Goal: Book appointment/travel/reservation

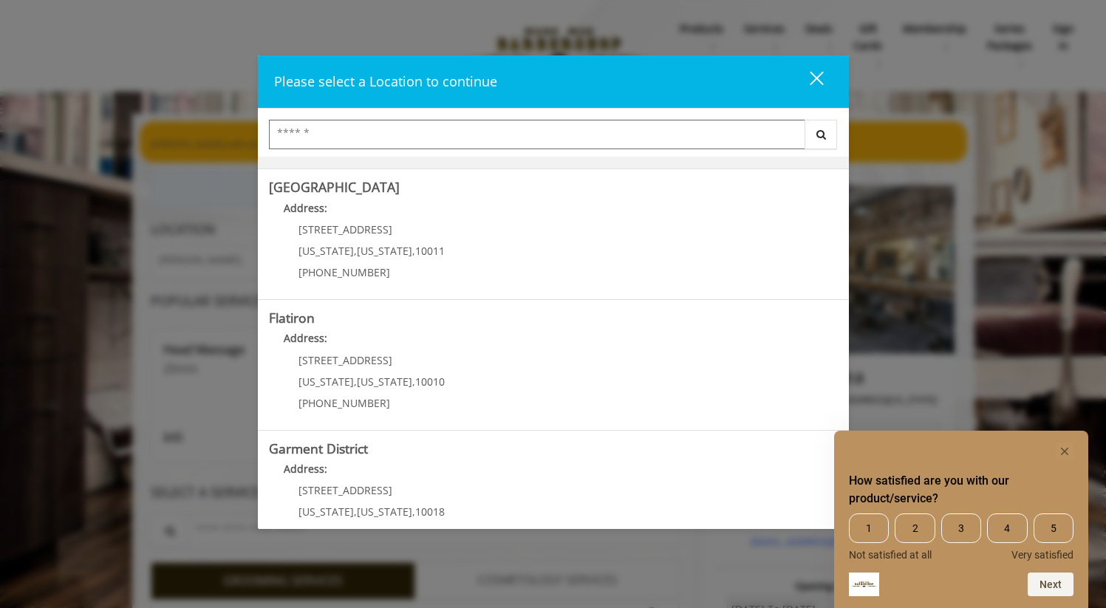
scroll to position [287, 0]
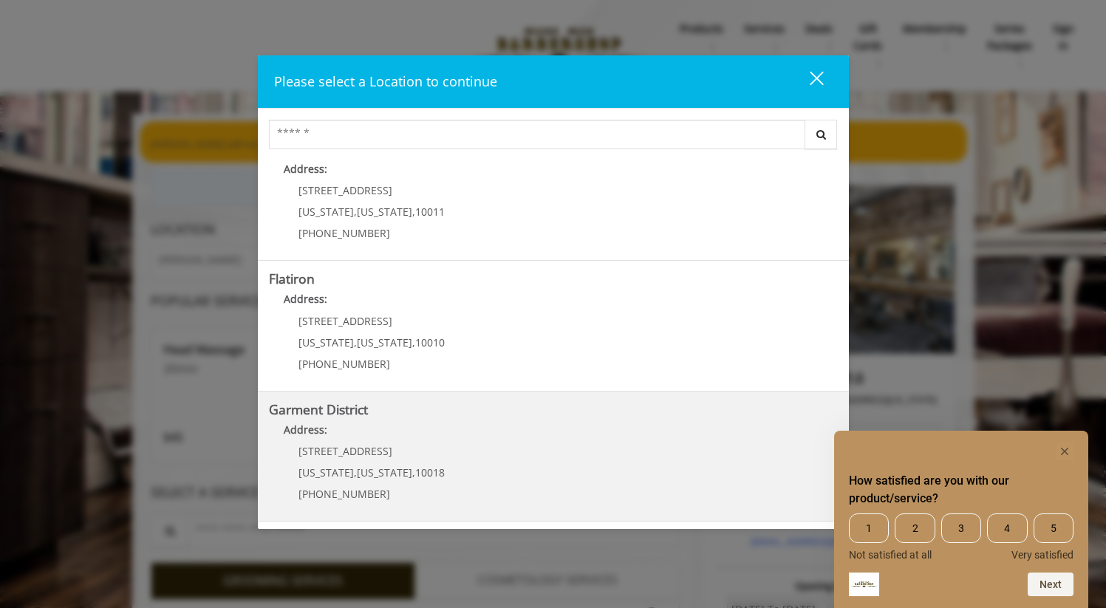
click at [518, 429] on District "Address:" at bounding box center [553, 434] width 569 height 24
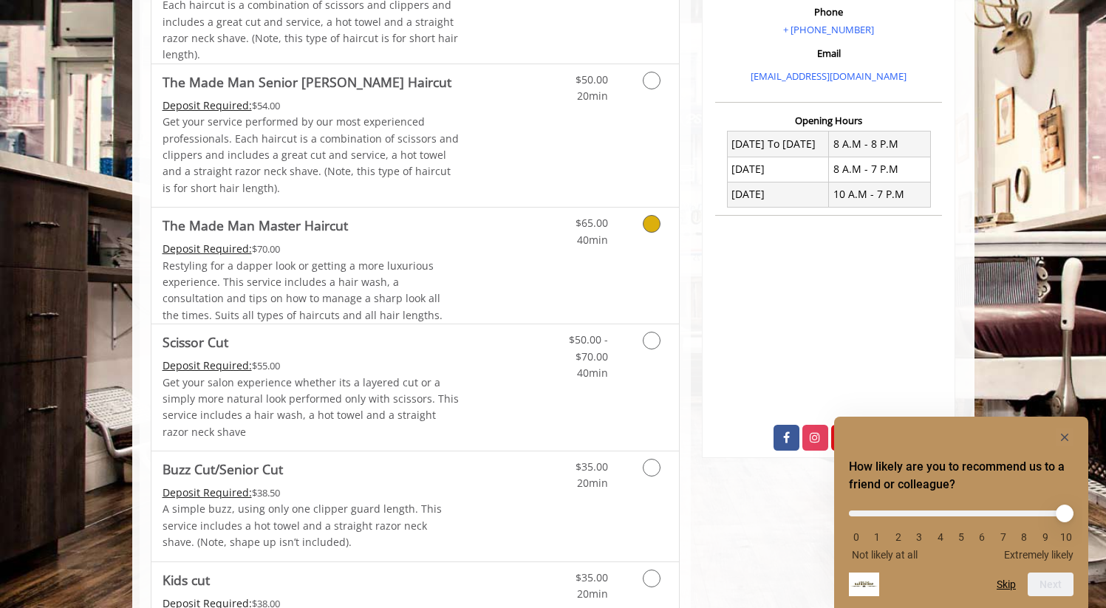
scroll to position [467, 0]
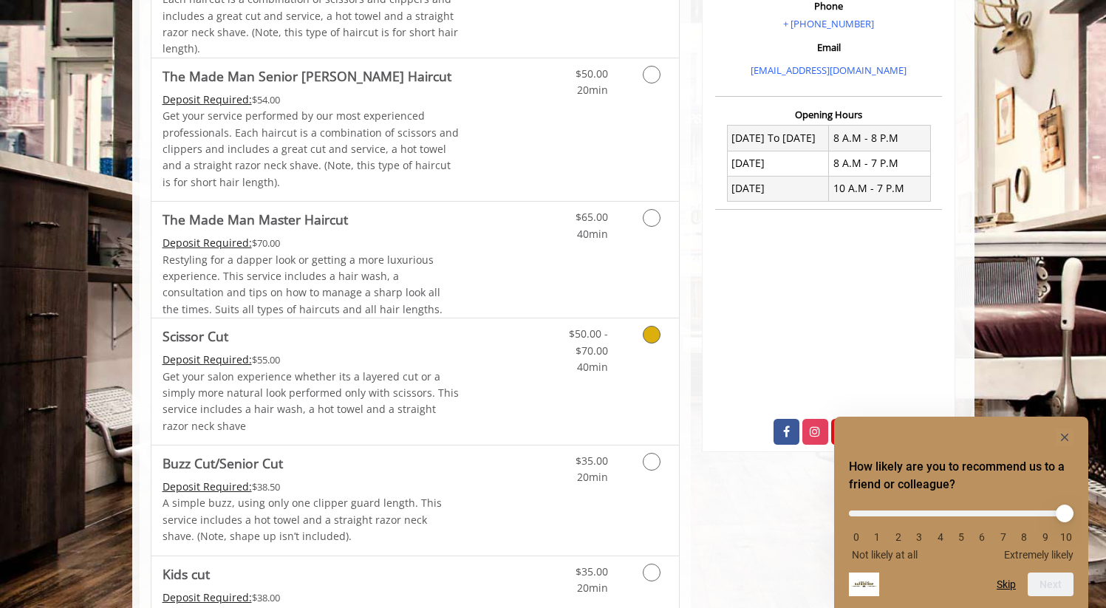
click at [405, 399] on p "Get your salon experience whether its a layered cut or a simply more natural lo…" at bounding box center [311, 402] width 297 height 66
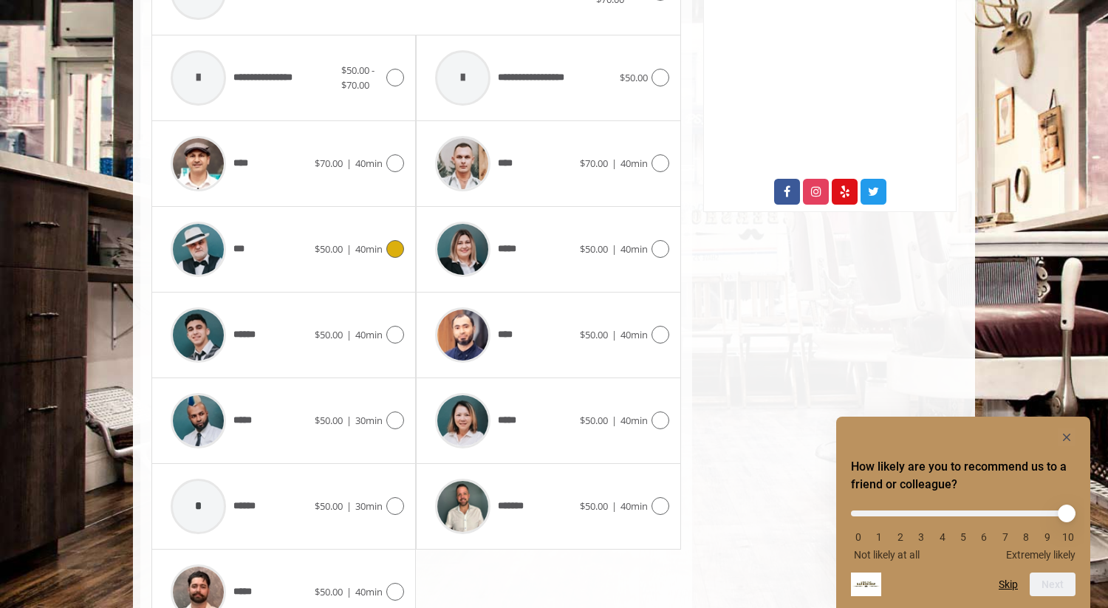
scroll to position [731, 0]
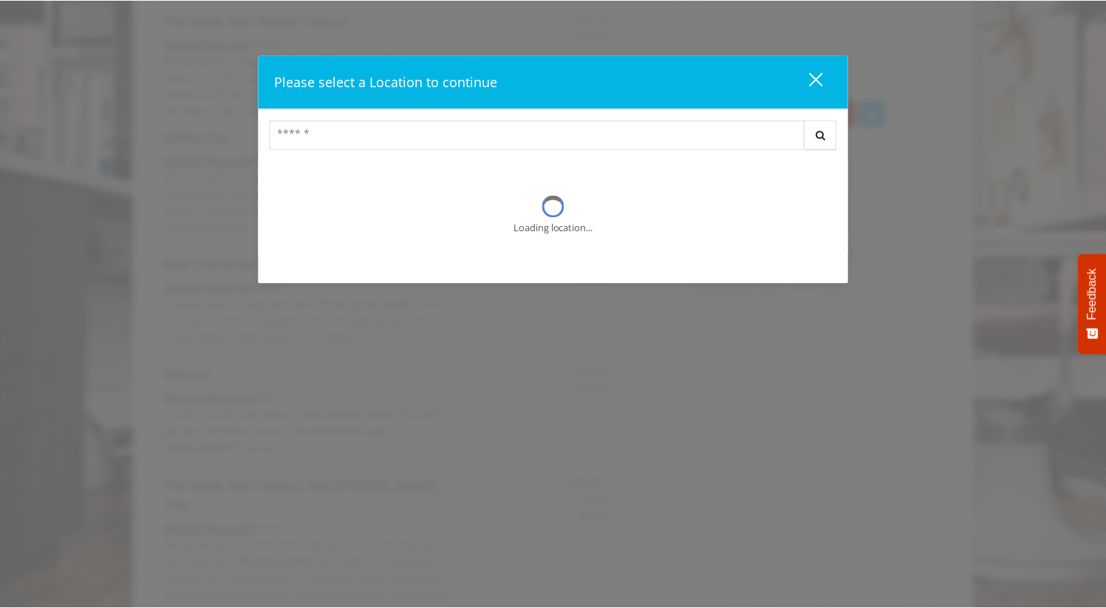
scroll to position [1, 0]
